Goal: Information Seeking & Learning: Learn about a topic

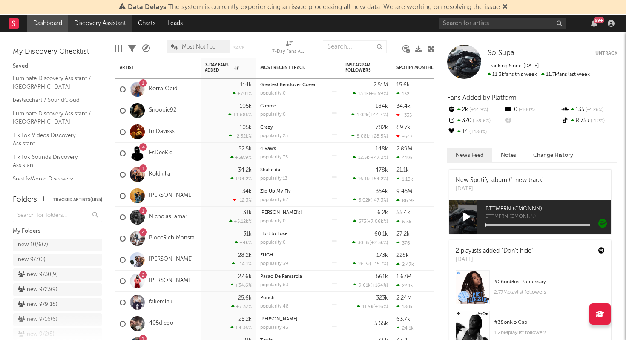
click at [116, 24] on link "Discovery Assistant" at bounding box center [100, 23] width 64 height 17
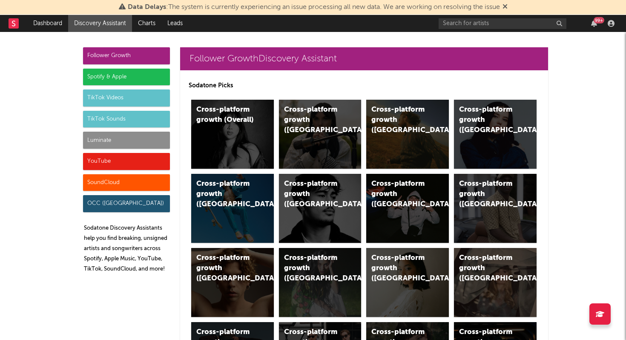
click at [95, 143] on div "Luminate" at bounding box center [126, 140] width 87 height 17
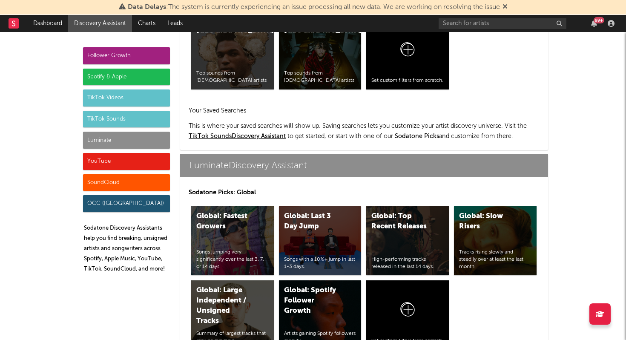
scroll to position [3779, 0]
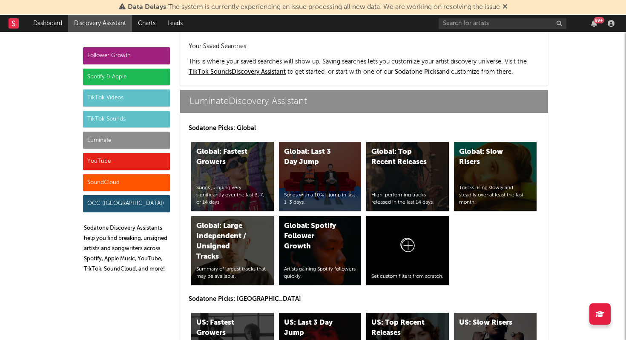
click at [109, 141] on div "Luminate" at bounding box center [126, 140] width 87 height 17
click at [110, 141] on div "Luminate" at bounding box center [126, 140] width 87 height 17
click at [140, 25] on link "Charts" at bounding box center [146, 23] width 29 height 17
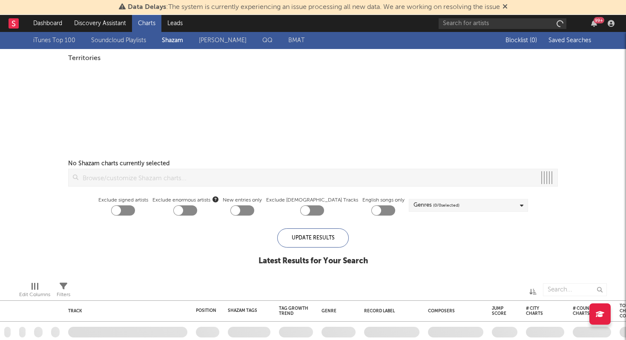
checkbox input "true"
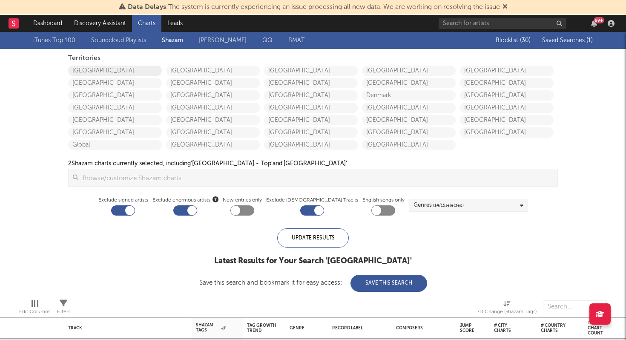
click at [81, 69] on link "[GEOGRAPHIC_DATA]" at bounding box center [115, 71] width 94 height 10
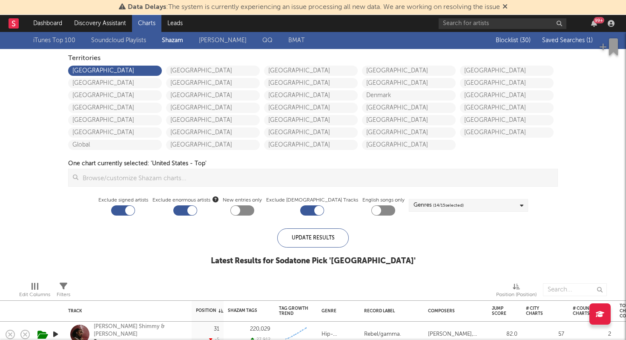
click at [563, 40] on span "Saved Searches ( 1 )" at bounding box center [567, 40] width 51 height 6
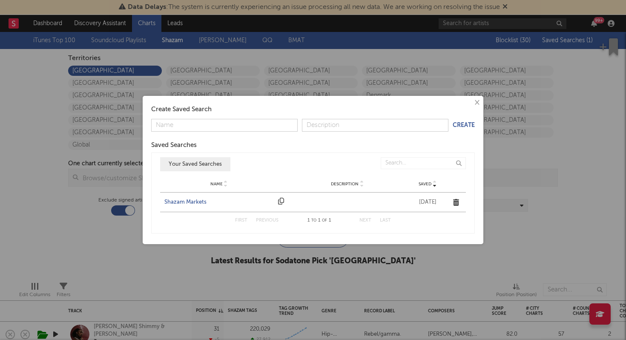
click at [193, 203] on div "Shazam Markets" at bounding box center [218, 202] width 109 height 9
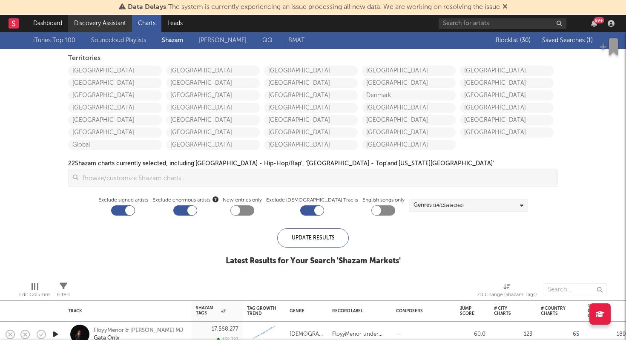
click at [106, 26] on link "Discovery Assistant" at bounding box center [100, 23] width 64 height 17
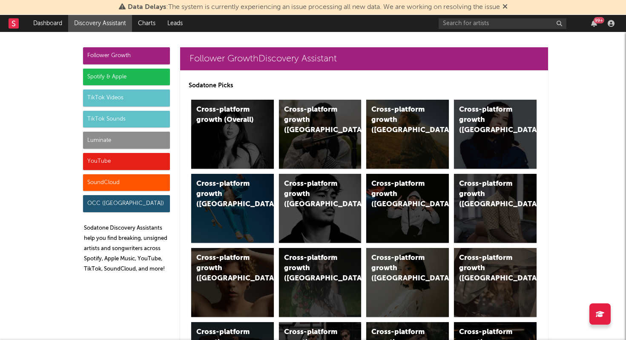
click at [127, 140] on div "Luminate" at bounding box center [126, 140] width 87 height 17
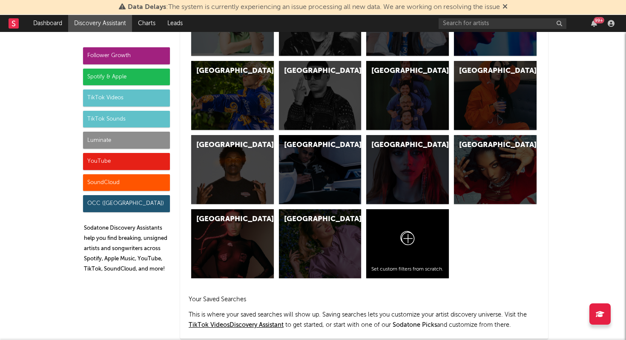
scroll to position [3779, 0]
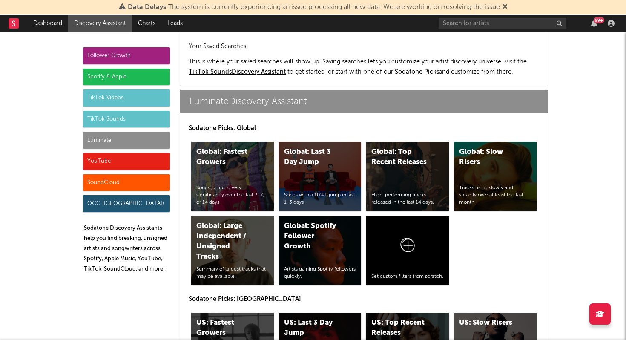
click at [398, 318] on div "US: Top Recent Releases" at bounding box center [400, 328] width 58 height 20
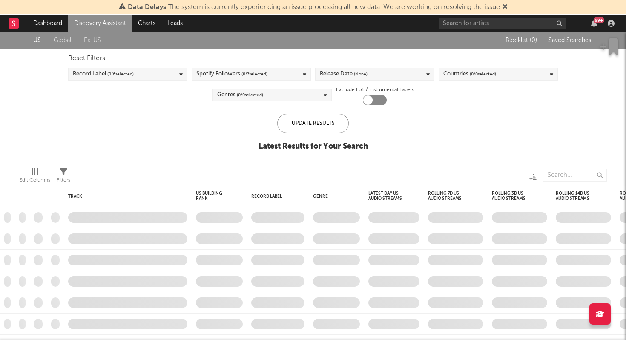
checkbox input "true"
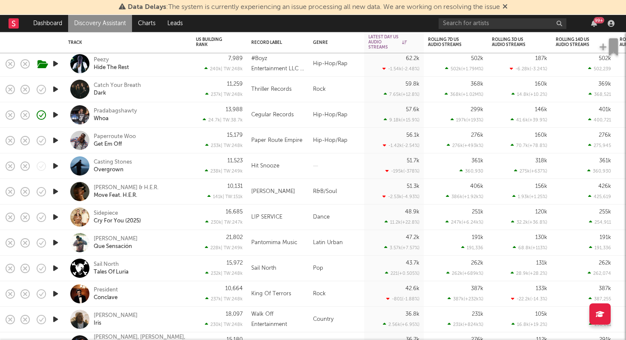
click at [507, 6] on icon at bounding box center [504, 6] width 5 height 7
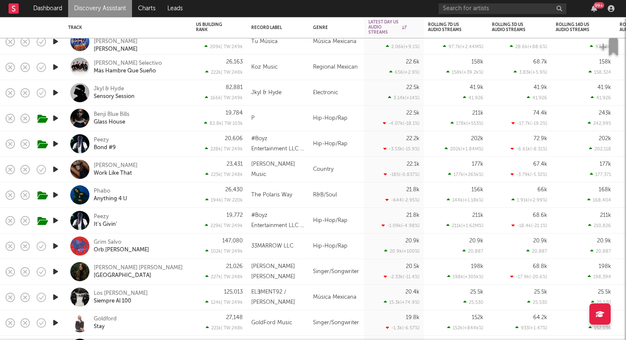
click at [183, 198] on div "Phabo Anything 4 U" at bounding box center [140, 194] width 92 height 15
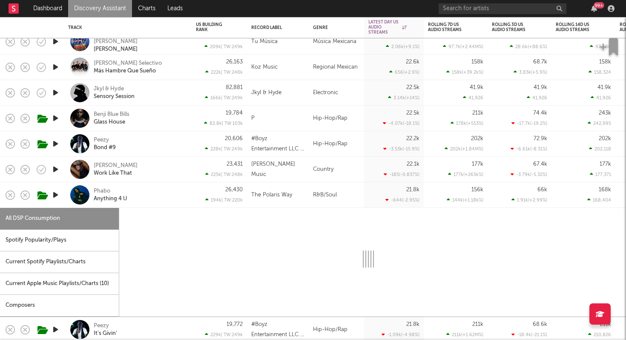
select select "1w"
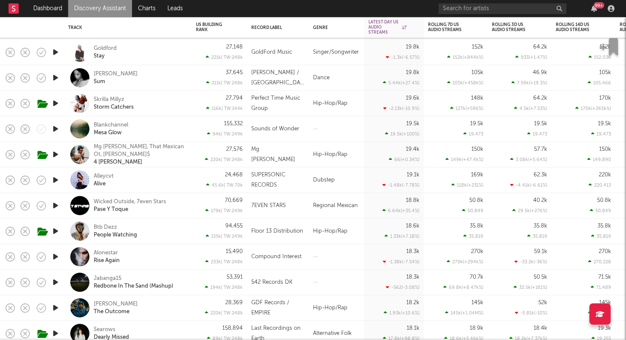
click at [177, 235] on div "Btb Dezz People Watching" at bounding box center [140, 230] width 92 height 15
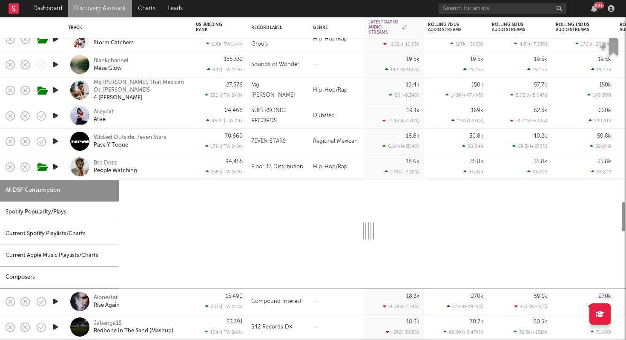
select select "1w"
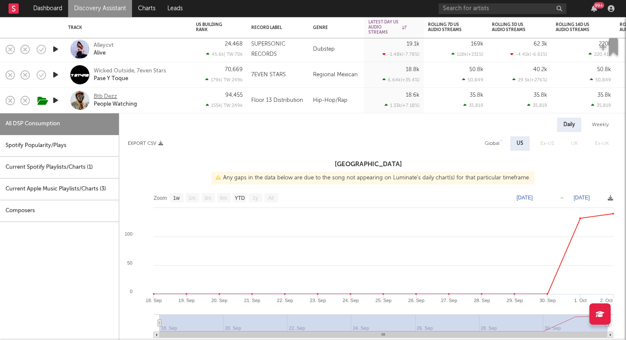
click at [106, 97] on div "Btb Dezz" at bounding box center [105, 97] width 23 height 8
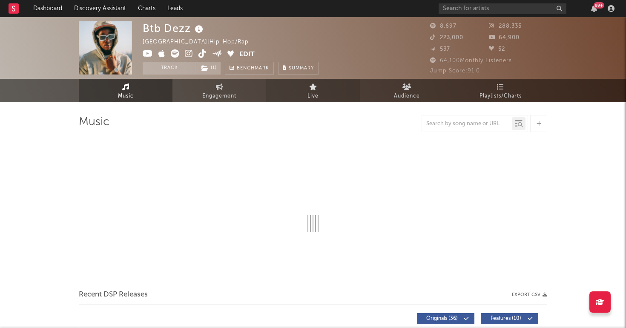
select select "6m"
